Goal: Task Accomplishment & Management: Use online tool/utility

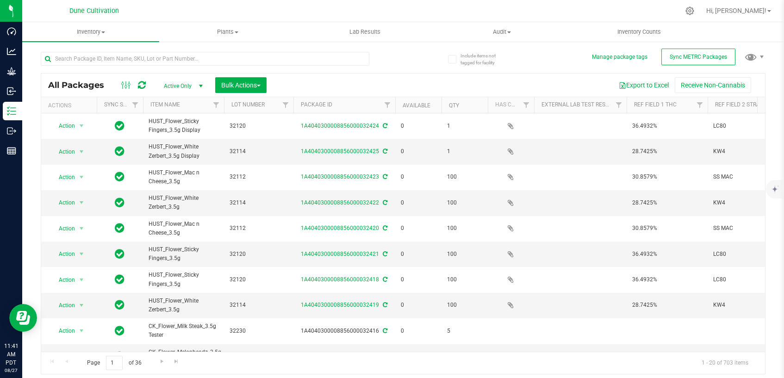
click at [189, 86] on span "Active Only" at bounding box center [181, 86] width 51 height 13
click at [200, 144] on li "All" at bounding box center [181, 142] width 50 height 14
click at [307, 61] on input "text" at bounding box center [205, 59] width 328 height 14
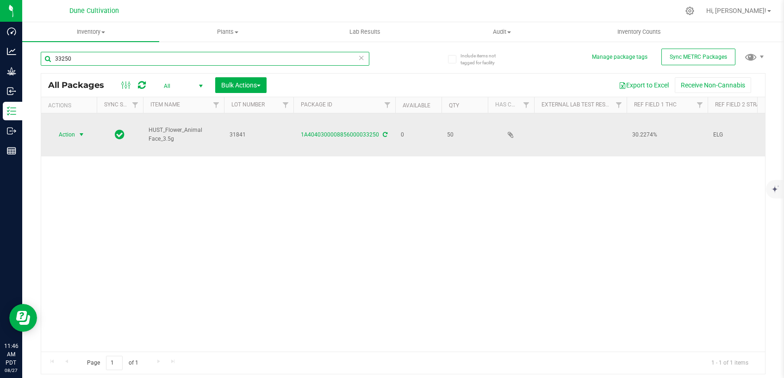
type input "33250"
click at [80, 131] on span "select" at bounding box center [81, 134] width 7 height 7
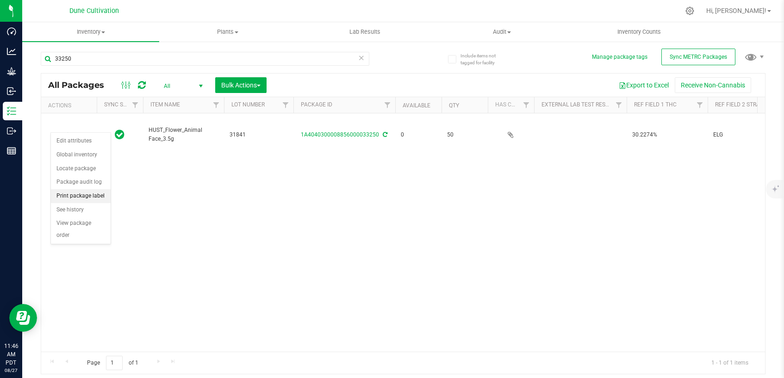
click at [80, 194] on li "Print package label" at bounding box center [81, 196] width 60 height 14
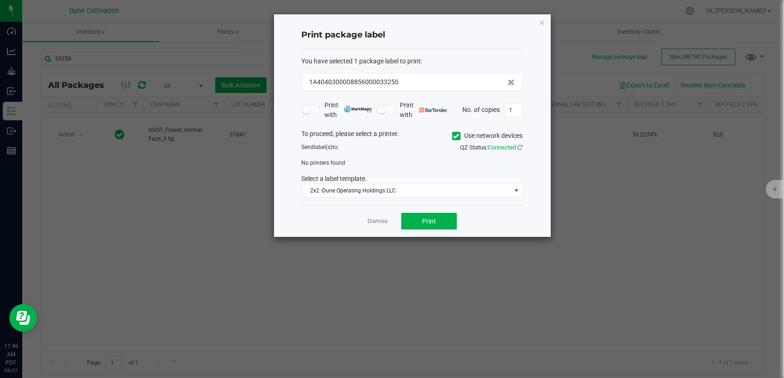
click at [453, 136] on icon at bounding box center [456, 136] width 6 height 0
click at [0, 0] on input "Use network devices" at bounding box center [0, 0] width 0 height 0
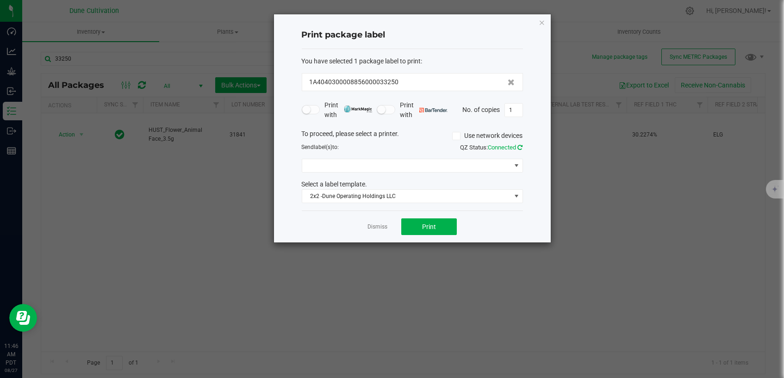
click at [522, 146] on icon at bounding box center [520, 147] width 5 height 6
click at [518, 168] on span at bounding box center [516, 165] width 7 height 7
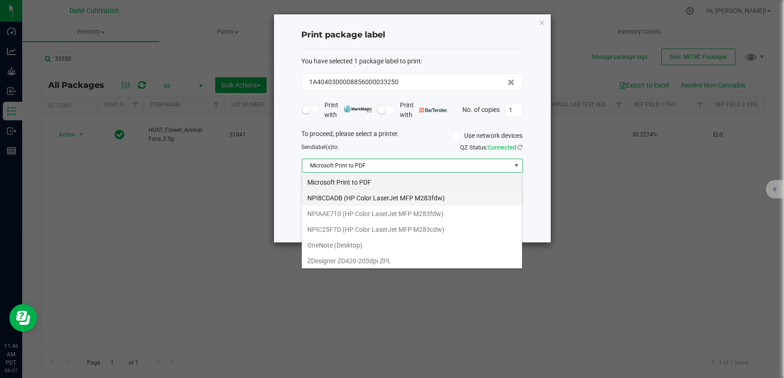
scroll to position [13, 221]
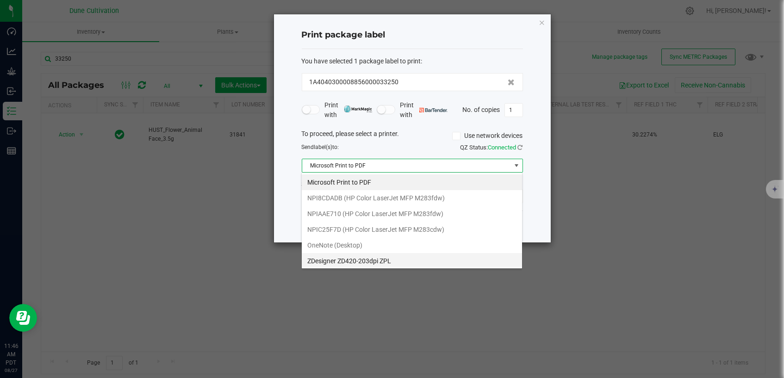
click at [466, 264] on ZPL "ZDesigner ZD420-203dpi ZPL" at bounding box center [412, 261] width 220 height 16
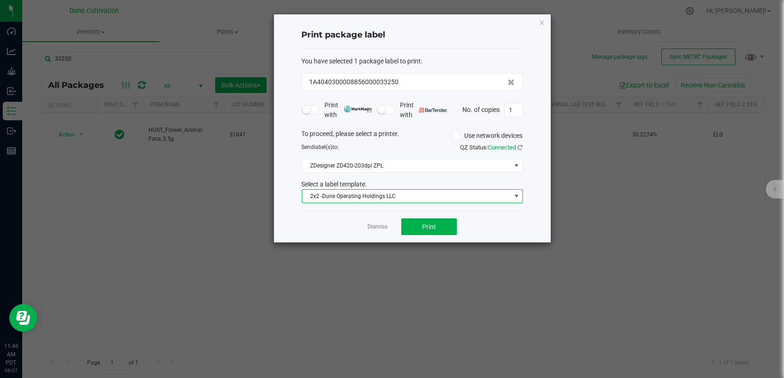
click at [457, 198] on span "2x2 -Dune Operating Holdings LLC" at bounding box center [406, 196] width 209 height 13
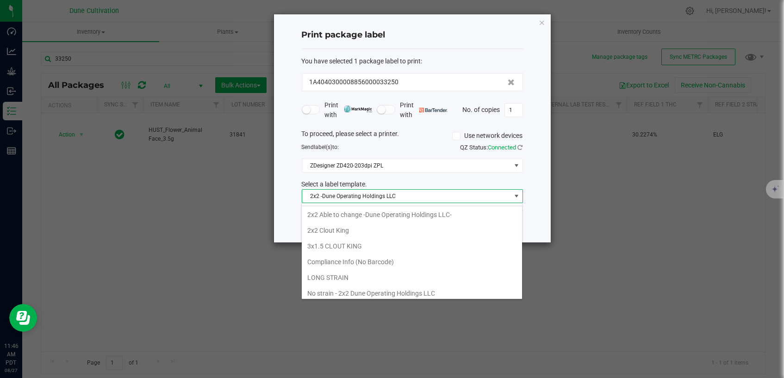
scroll to position [51, 0]
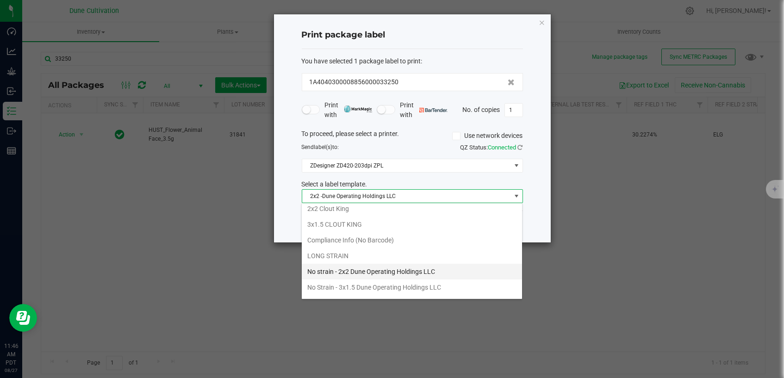
click at [449, 267] on li "No strain - 2x2 Dune Operating Holdings LLC" at bounding box center [412, 272] width 220 height 16
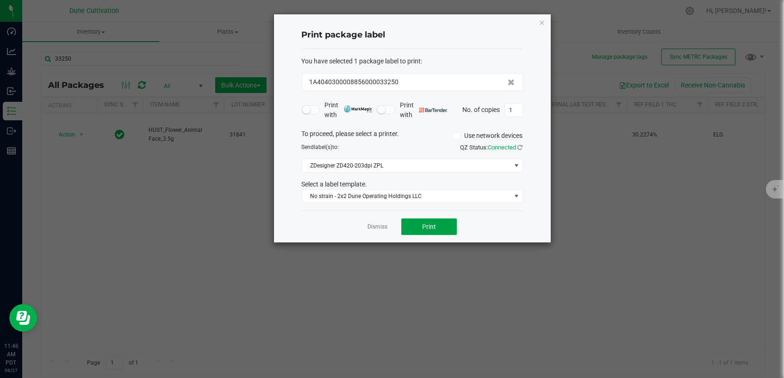
click at [433, 226] on span "Print" at bounding box center [429, 226] width 14 height 7
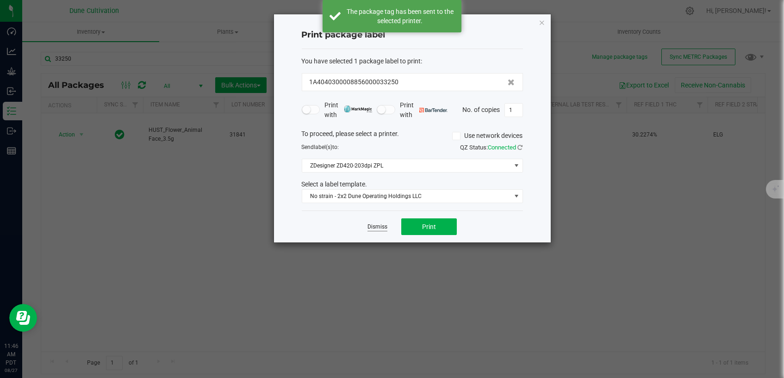
click at [378, 227] on link "Dismiss" at bounding box center [377, 227] width 20 height 8
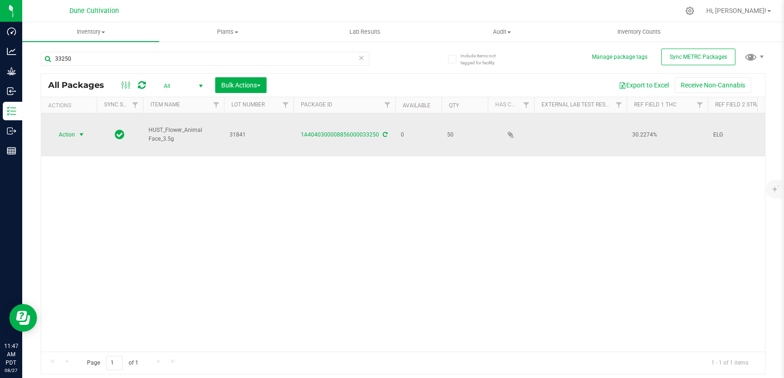
click at [80, 131] on span "select" at bounding box center [81, 134] width 7 height 7
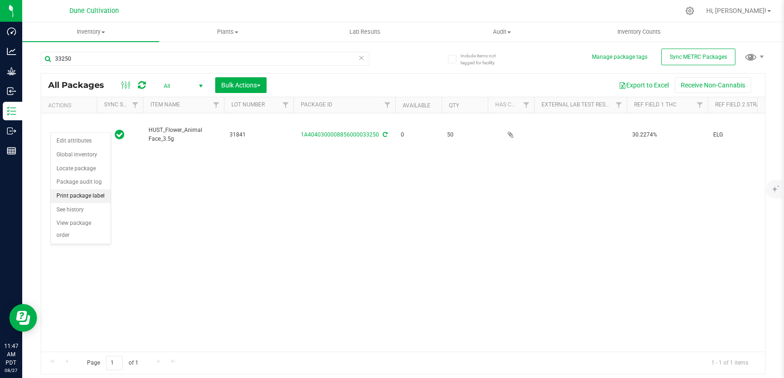
click at [101, 195] on li "Print package label" at bounding box center [81, 196] width 60 height 14
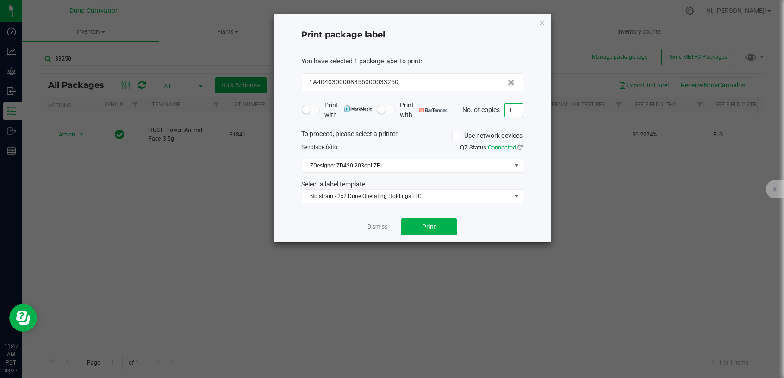
click at [510, 111] on input "1" at bounding box center [514, 110] width 18 height 13
type input "49"
click at [438, 228] on button "Print" at bounding box center [429, 226] width 56 height 17
drag, startPoint x: 379, startPoint y: 226, endPoint x: 377, endPoint y: 238, distance: 12.2
click at [379, 228] on link "Dismiss" at bounding box center [377, 227] width 20 height 8
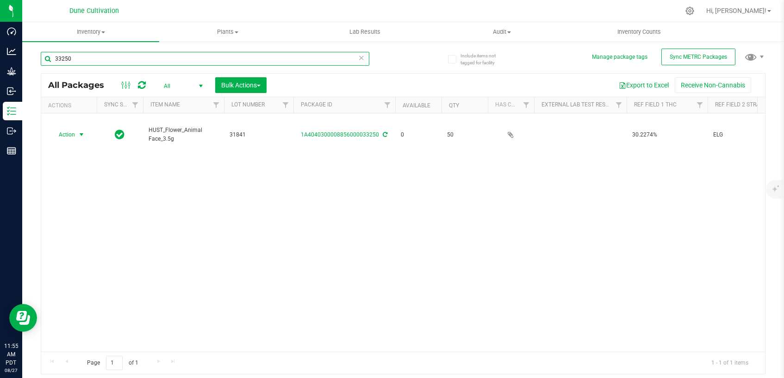
click at [225, 56] on input "33250" at bounding box center [205, 59] width 328 height 14
type input "33251"
click at [81, 131] on span "select" at bounding box center [81, 134] width 7 height 7
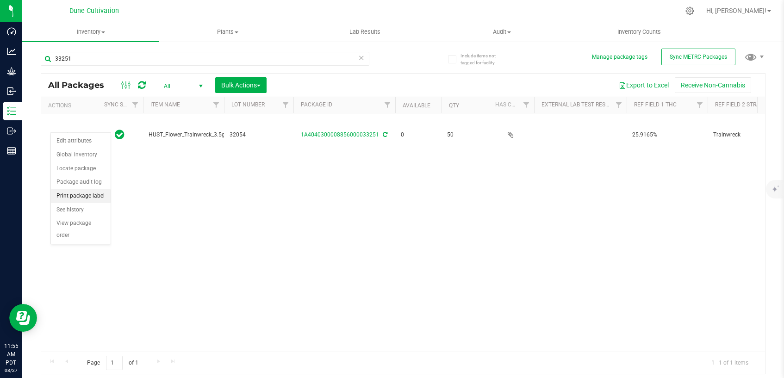
click at [100, 195] on li "Print package label" at bounding box center [81, 196] width 60 height 14
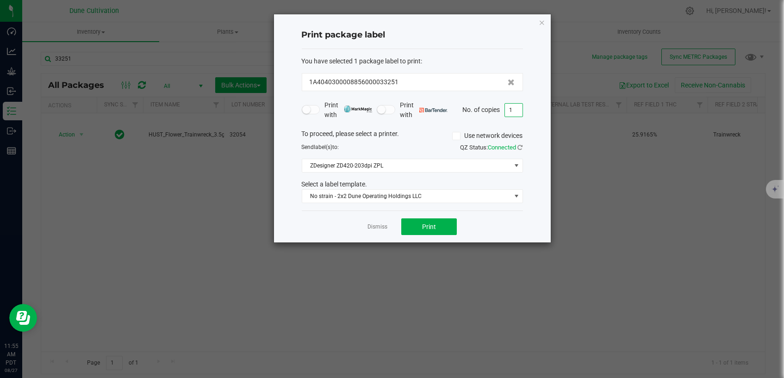
click at [515, 112] on input "1" at bounding box center [514, 110] width 18 height 13
type input "50"
click at [435, 233] on button "Print" at bounding box center [429, 226] width 56 height 17
click at [378, 228] on link "Dismiss" at bounding box center [377, 227] width 20 height 8
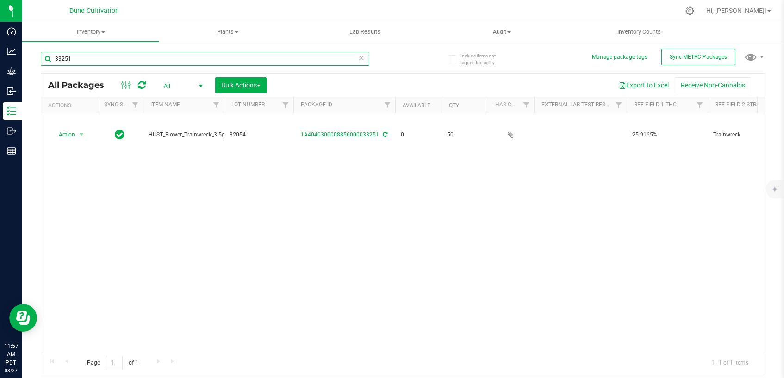
click at [221, 57] on input "33251" at bounding box center [205, 59] width 328 height 14
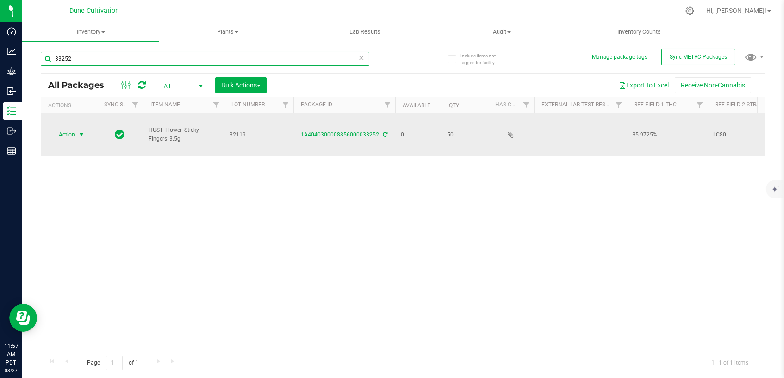
type input "33252"
click at [82, 131] on span "select" at bounding box center [81, 134] width 7 height 7
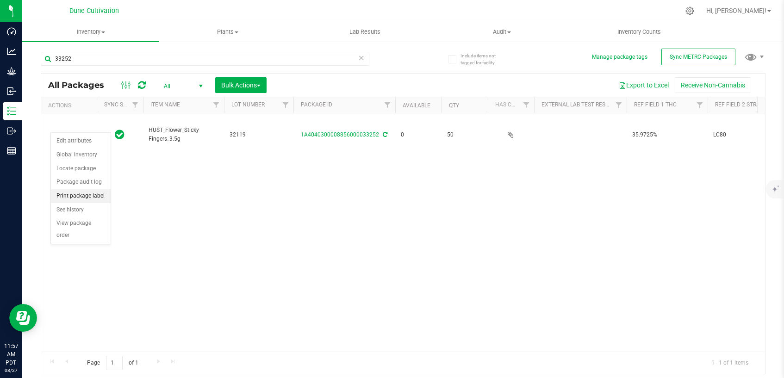
click at [86, 195] on li "Print package label" at bounding box center [81, 196] width 60 height 14
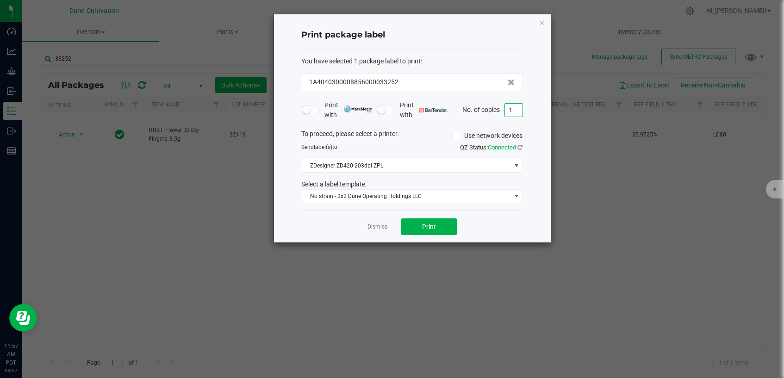
click at [519, 109] on input "1" at bounding box center [514, 110] width 18 height 13
type input "50"
click at [442, 230] on button "Print" at bounding box center [429, 226] width 56 height 17
click at [374, 226] on link "Dismiss" at bounding box center [377, 227] width 20 height 8
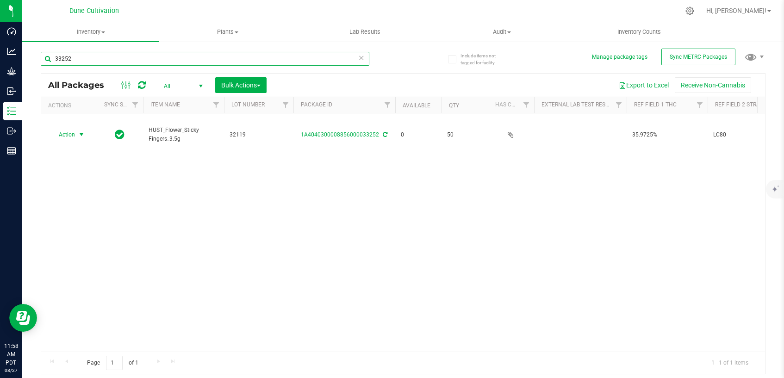
click at [262, 59] on input "33252" at bounding box center [205, 59] width 328 height 14
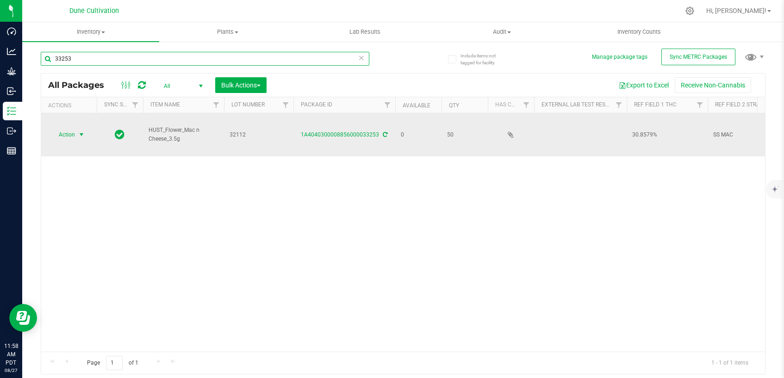
type input "33253"
click at [79, 131] on span "select" at bounding box center [81, 134] width 7 height 7
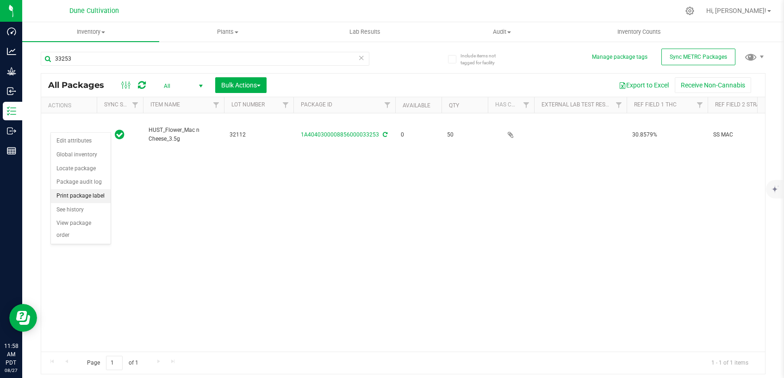
click at [84, 193] on li "Print package label" at bounding box center [81, 196] width 60 height 14
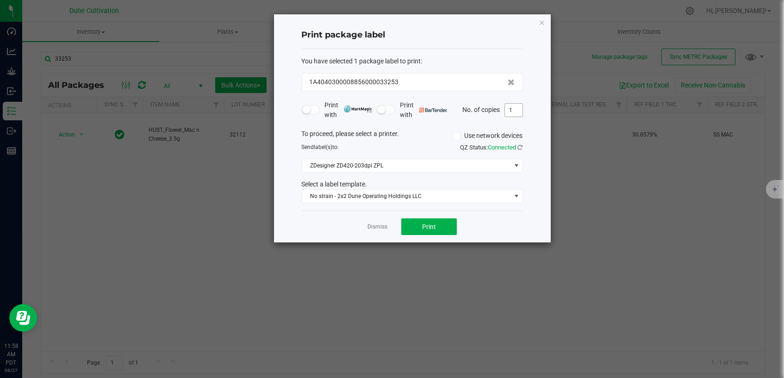
click at [518, 108] on input "1" at bounding box center [514, 110] width 18 height 13
type input "50"
click at [452, 230] on button "Print" at bounding box center [429, 226] width 56 height 17
click at [369, 226] on link "Dismiss" at bounding box center [377, 227] width 20 height 8
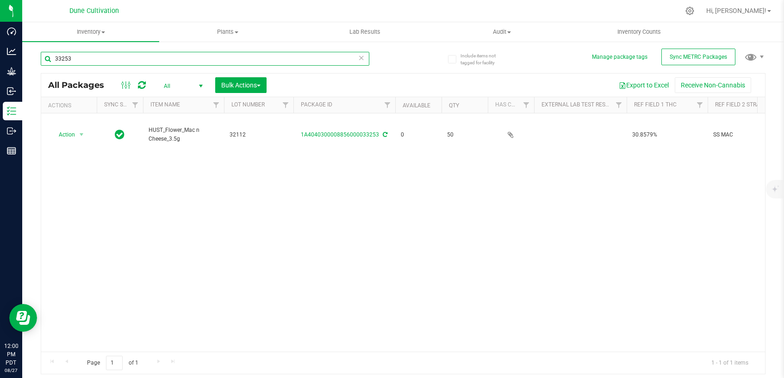
click at [212, 57] on input "33253" at bounding box center [205, 59] width 328 height 14
type input "33254"
